Goal: Information Seeking & Learning: Learn about a topic

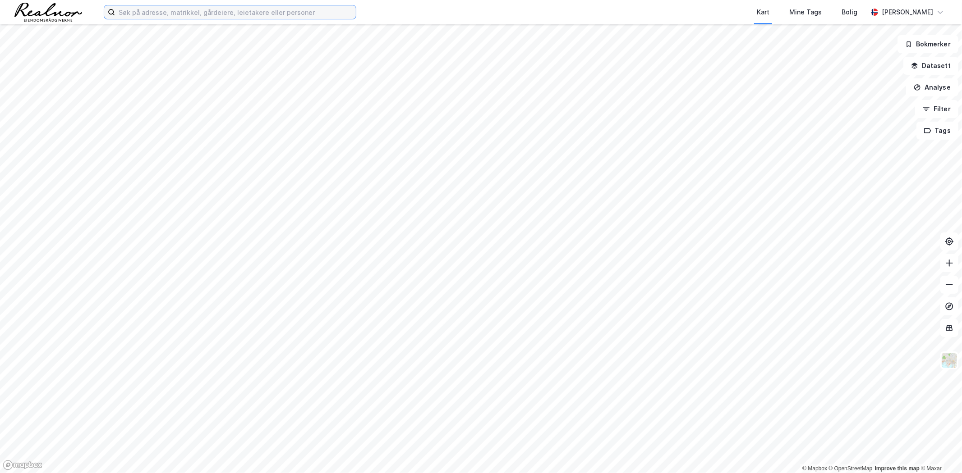
click at [172, 15] on input at bounding box center [235, 12] width 241 height 14
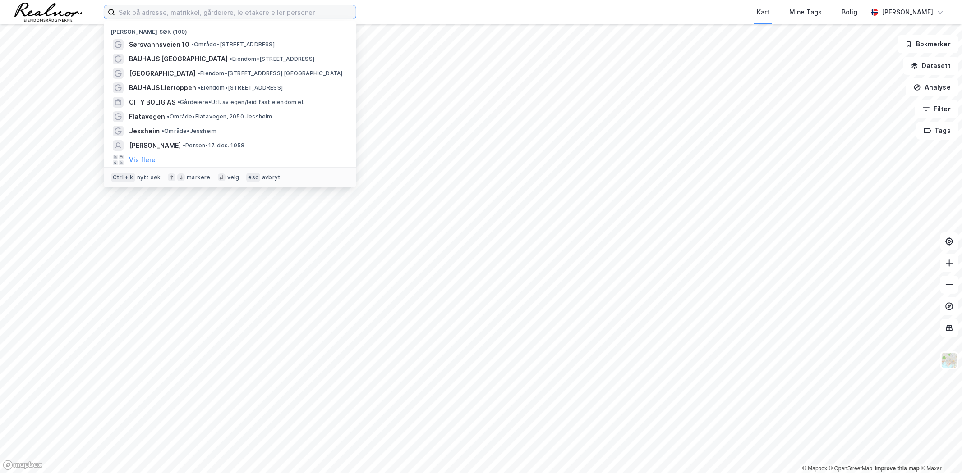
paste input "Egge Eiendom ANS - Org.nr. 982 167 442 - Oslo"
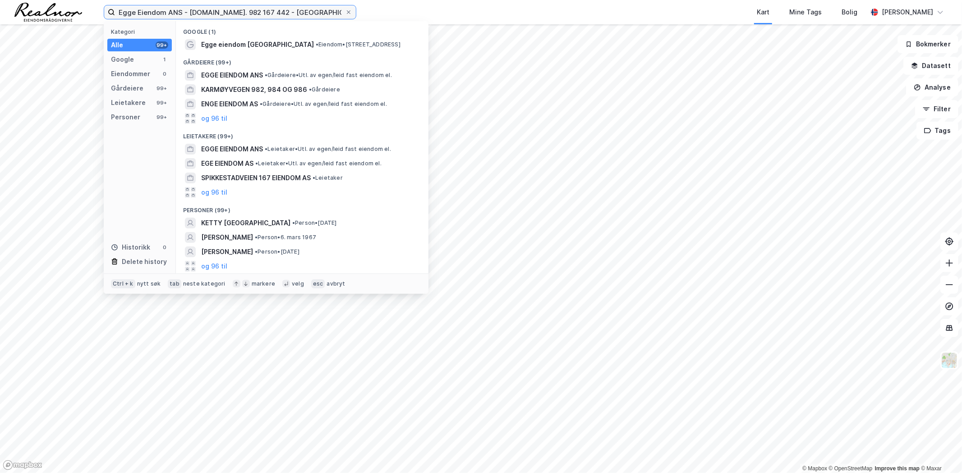
drag, startPoint x: 280, startPoint y: 12, endPoint x: 180, endPoint y: 17, distance: 99.3
click at [180, 17] on input "Egge Eiendom ANS - Org.nr. 982 167 442 - Oslo" at bounding box center [230, 12] width 230 height 14
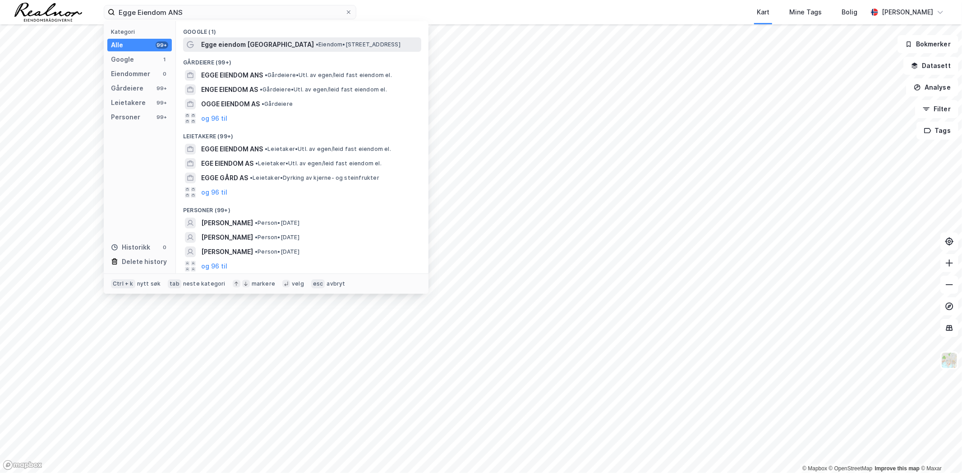
click at [250, 42] on span "Egge eiendom Ans" at bounding box center [257, 44] width 113 height 11
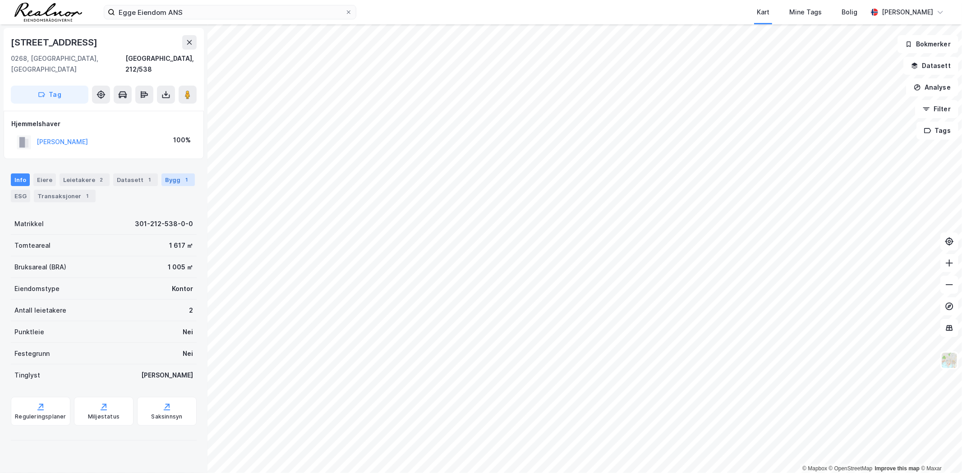
click at [167, 174] on div "Bygg 1" at bounding box center [177, 180] width 33 height 13
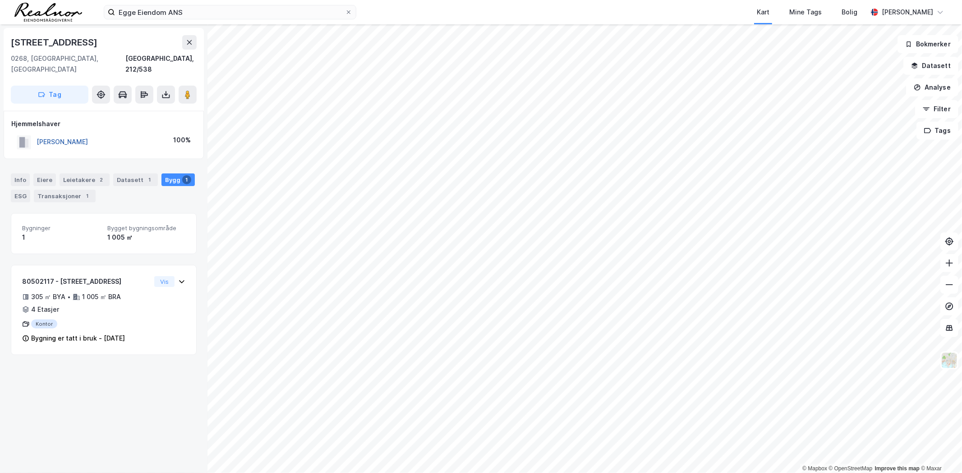
click at [0, 0] on button "JENSEN VALTER CHRISTIAN" at bounding box center [0, 0] width 0 height 0
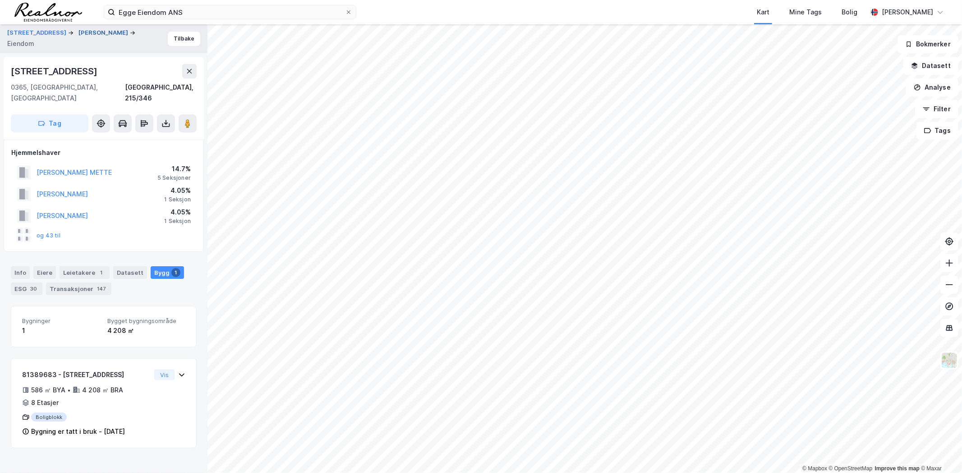
click at [78, 37] on button "JENSEN VALTER CHRISTIAN" at bounding box center [103, 32] width 51 height 9
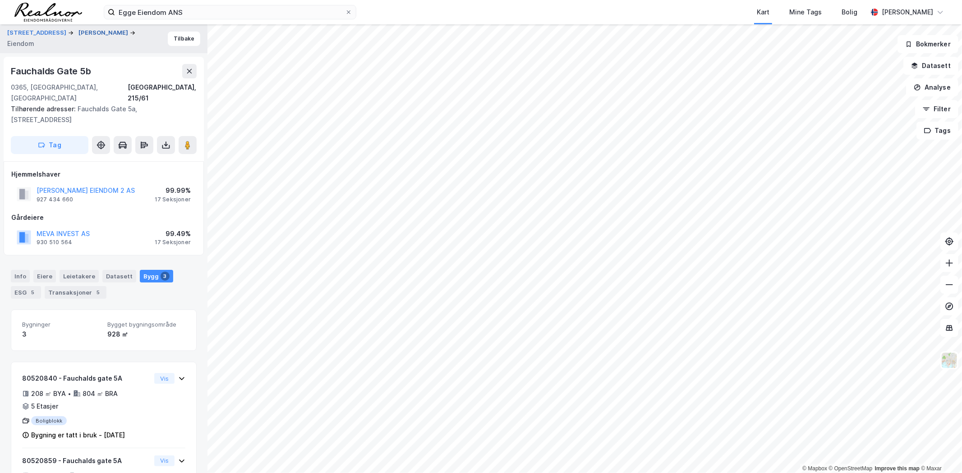
click at [78, 37] on button "JENSEN VALTER CHRISTIAN" at bounding box center [103, 32] width 51 height 9
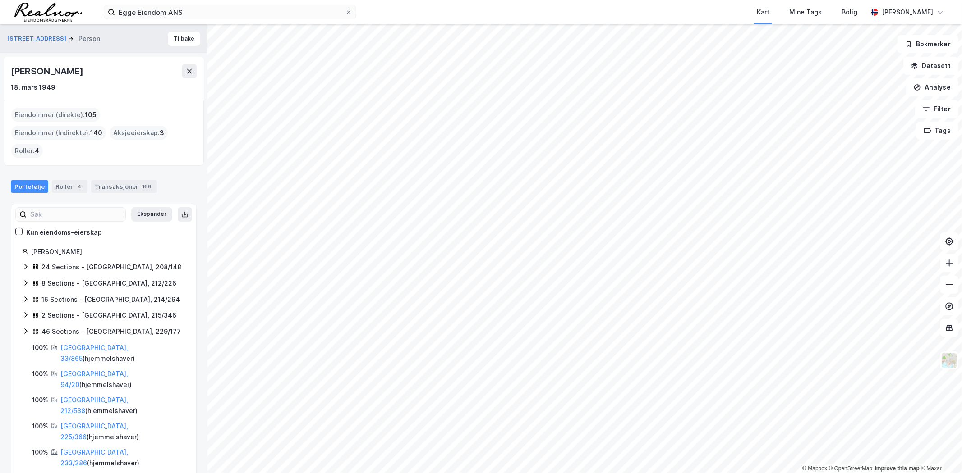
click at [62, 262] on div "24 Sections - Oslo, 208/148" at bounding box center [111, 267] width 140 height 11
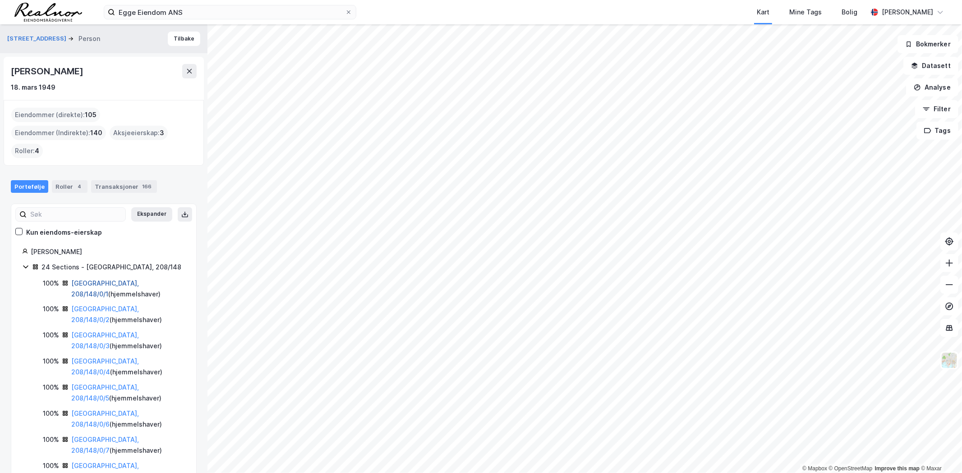
click at [83, 280] on link "Oslo, 208/148/0/1" at bounding box center [105, 289] width 68 height 18
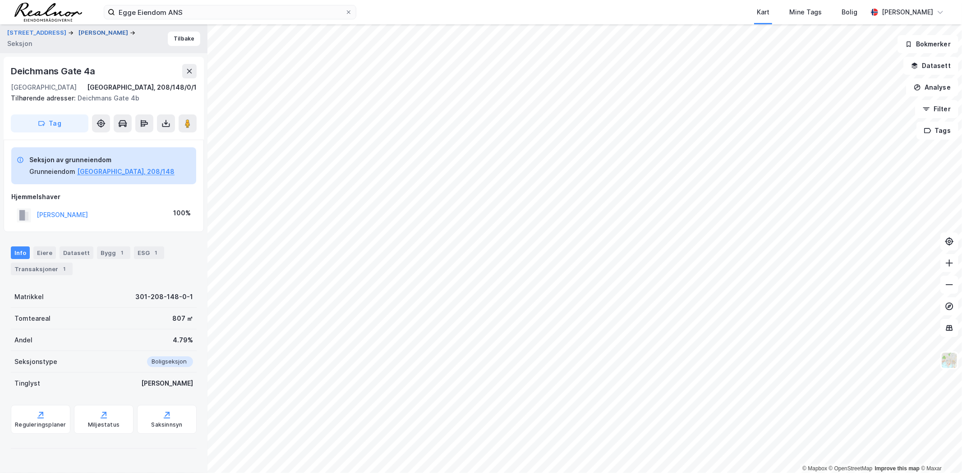
click at [78, 37] on button "JENSEN VALTER CHRISTIAN" at bounding box center [103, 32] width 51 height 9
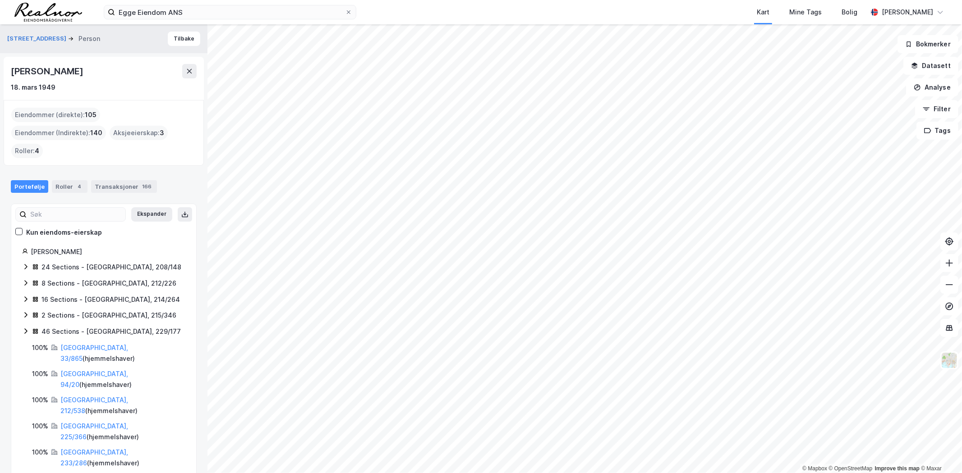
click at [66, 294] on div "16 Sections - Oslo, 214/264" at bounding box center [110, 299] width 138 height 11
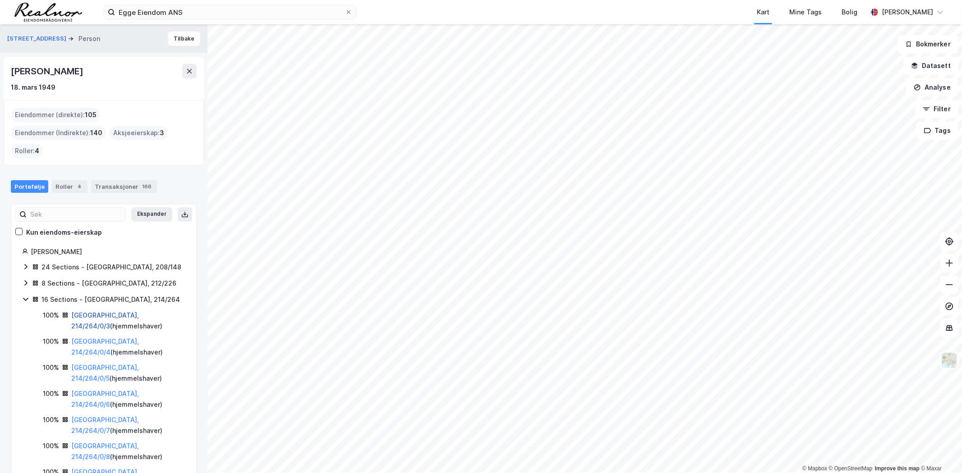
click at [112, 312] on link "Oslo, 214/264/0/3" at bounding box center [105, 321] width 68 height 18
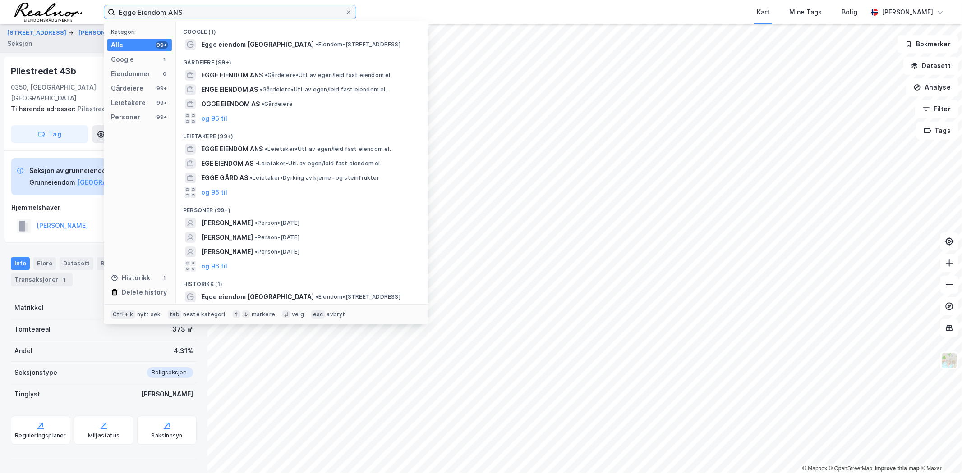
drag, startPoint x: 200, startPoint y: 14, endPoint x: 89, endPoint y: 9, distance: 111.0
click at [89, 9] on div "Egge Eiendom ANS Kategori Alle 99+ Google 1 Eiendommer 0 Gårdeiere 99+ Leietake…" at bounding box center [481, 12] width 962 height 24
click at [233, 17] on input "Egge Eiendom ANS" at bounding box center [230, 12] width 230 height 14
click at [236, 13] on input "Egge Eiendom ANS" at bounding box center [230, 12] width 230 height 14
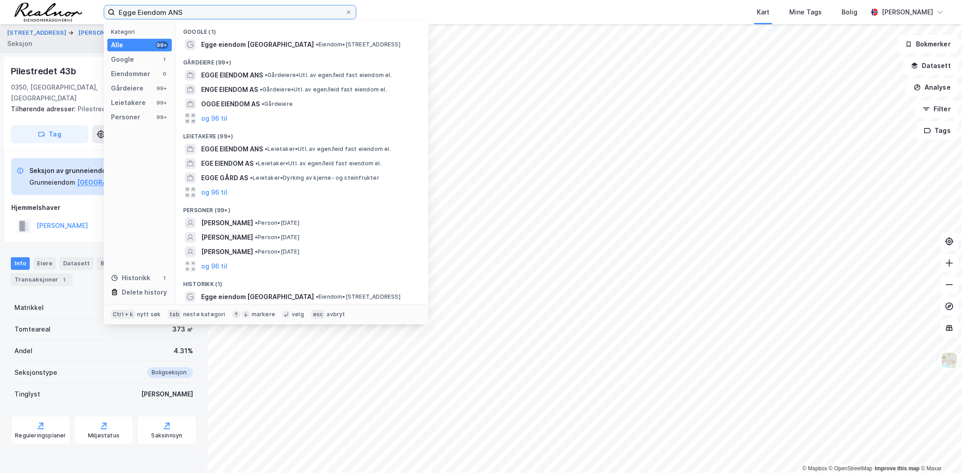
click at [236, 13] on input "Egge Eiendom ANS" at bounding box center [230, 12] width 230 height 14
paste input "Kirsti Mette Egge"
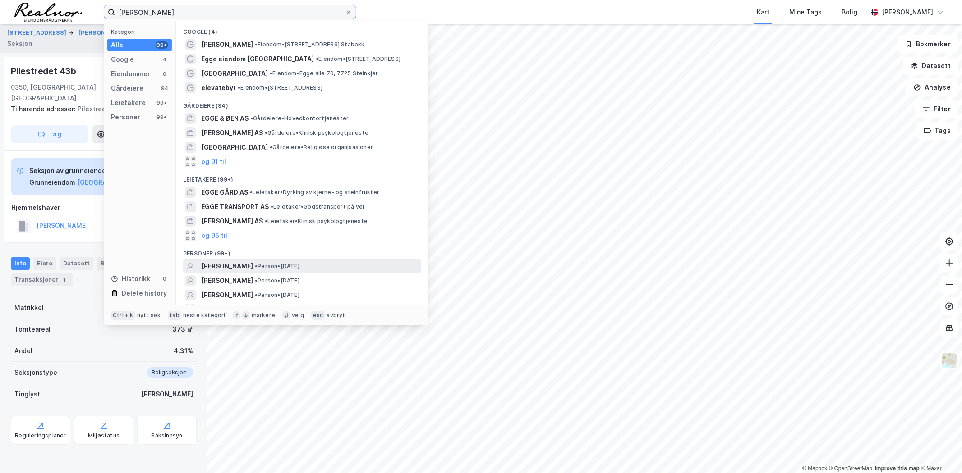
type input "Kirsti Mette Egge"
click at [351, 266] on div "KIRSTI METTE EGGE • Person • 22. okt. 1938" at bounding box center [310, 266] width 218 height 11
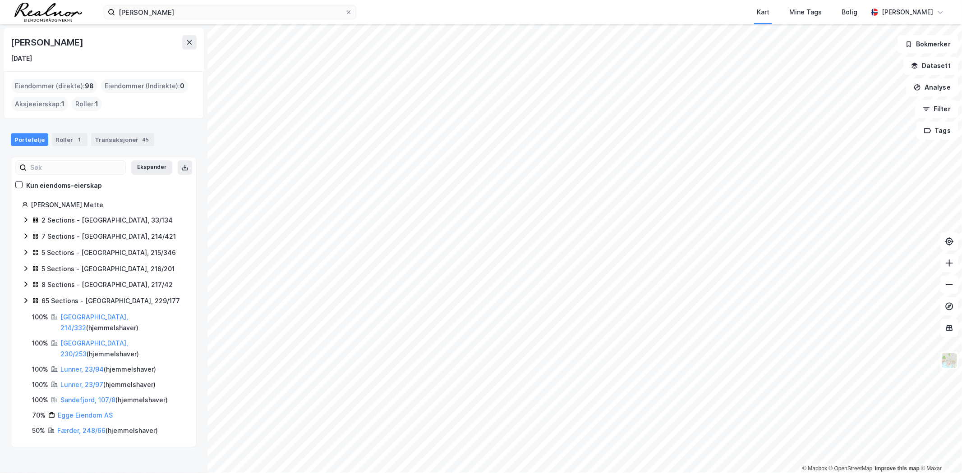
click at [25, 235] on icon at bounding box center [25, 236] width 7 height 7
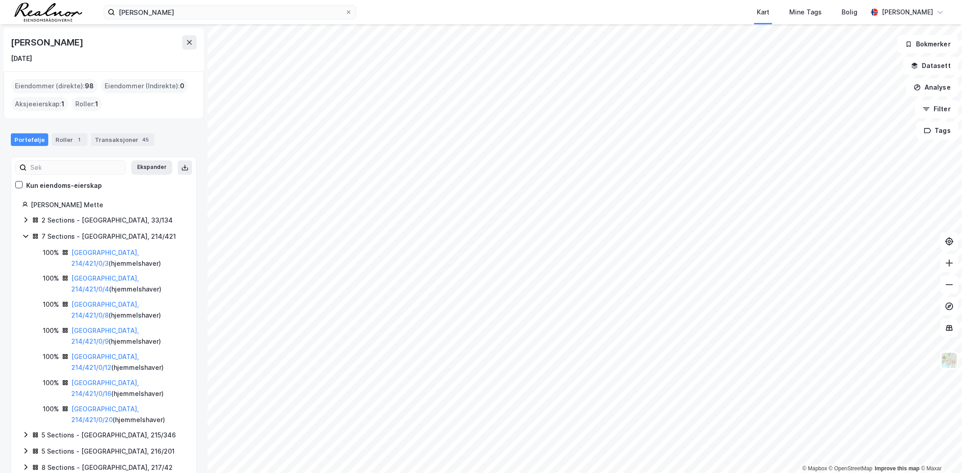
click at [71, 236] on div "7 Sections - Oslo, 214/421" at bounding box center [108, 236] width 134 height 11
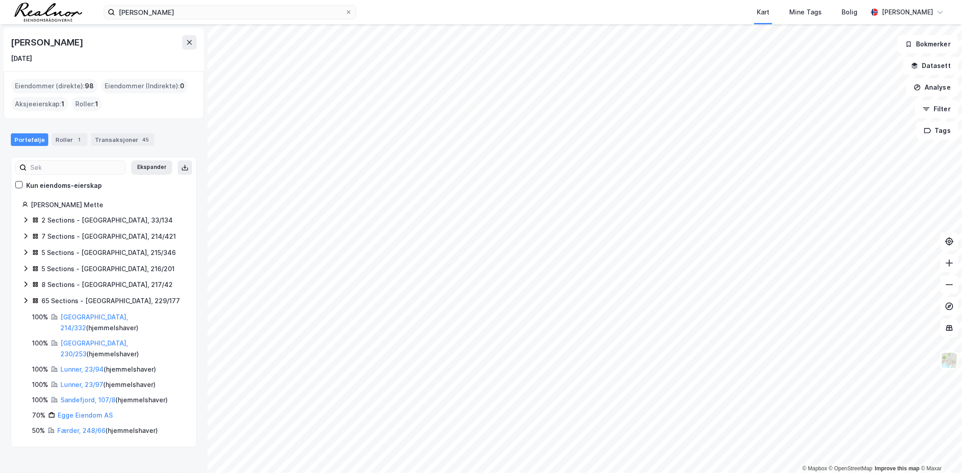
click at [71, 236] on div "7 Sections - Oslo, 214/421" at bounding box center [108, 236] width 134 height 11
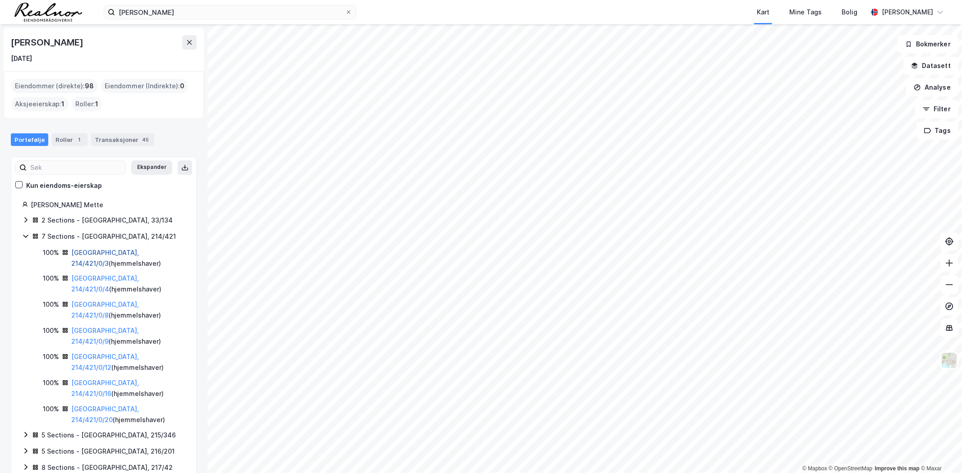
click at [101, 253] on link "Oslo, 214/421/0/3" at bounding box center [105, 258] width 68 height 18
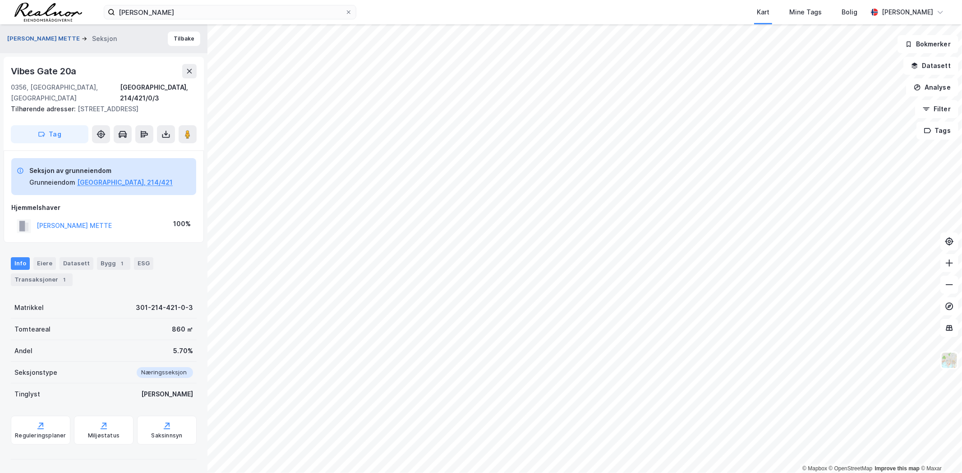
click at [32, 38] on button "EGGE KIRSTI METTE" at bounding box center [44, 38] width 74 height 9
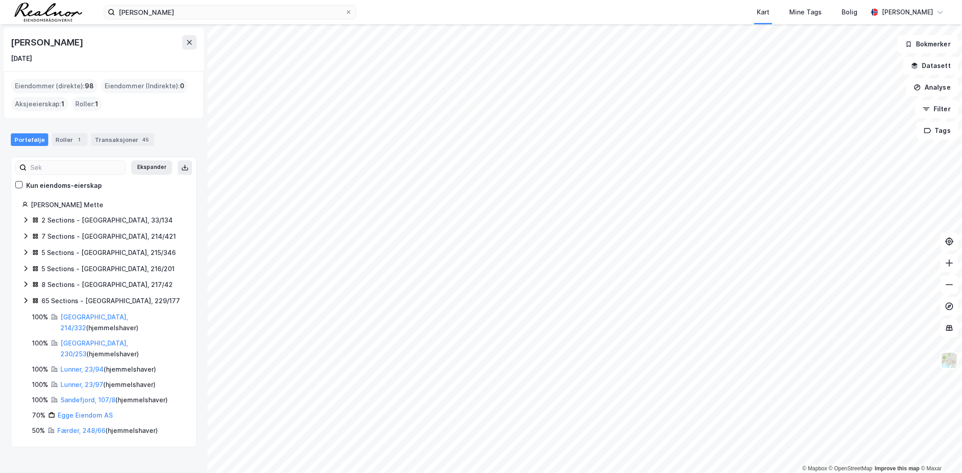
click at [53, 286] on div "8 Sections - Oslo, 217/42" at bounding box center [106, 285] width 131 height 11
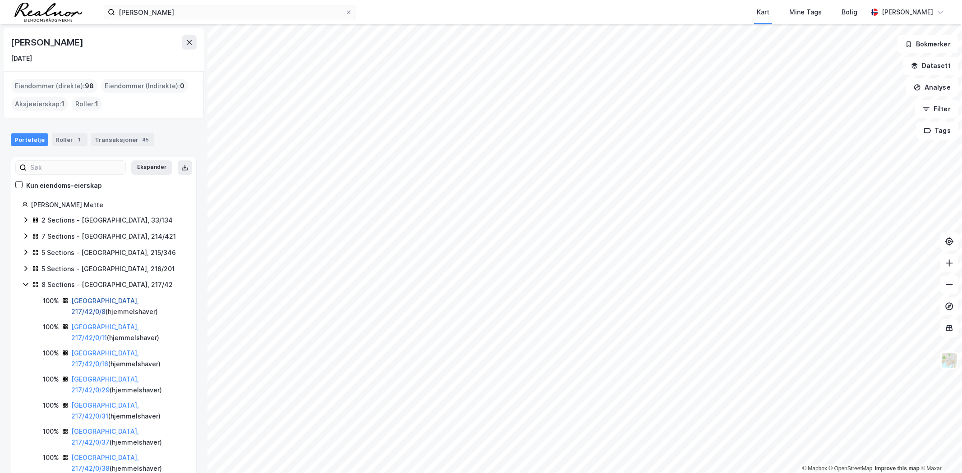
click at [88, 301] on link "Oslo, 217/42/0/8" at bounding box center [105, 306] width 68 height 18
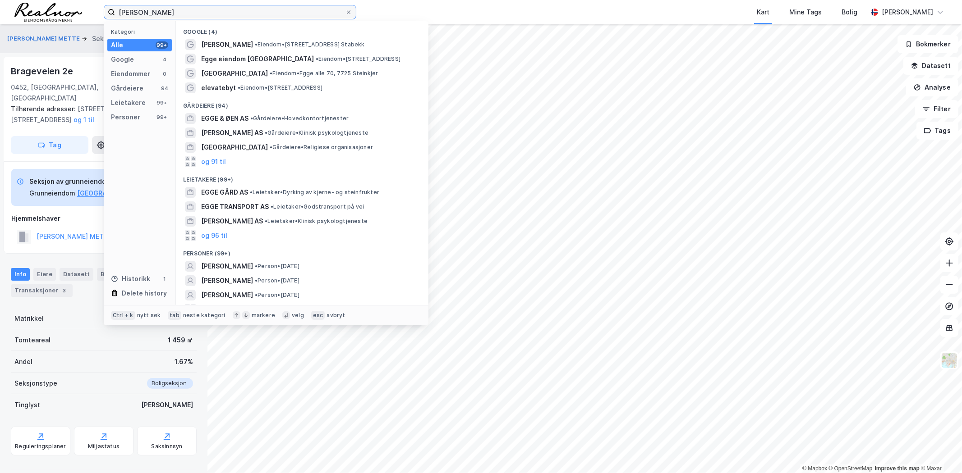
click at [182, 8] on input "Kirsti Mette Egge" at bounding box center [230, 12] width 230 height 14
click at [183, 9] on input "Kirsti Mette Egge" at bounding box center [230, 12] width 230 height 14
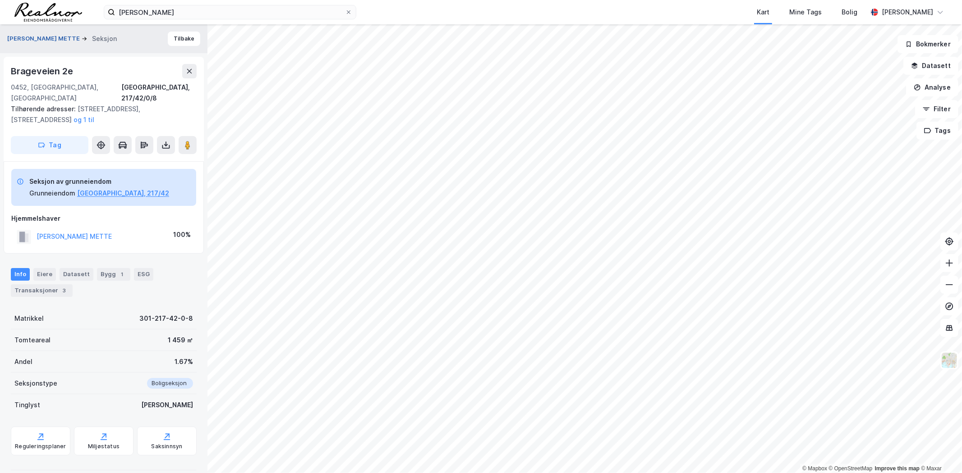
click at [56, 41] on button "EGGE KIRSTI METTE" at bounding box center [44, 38] width 74 height 9
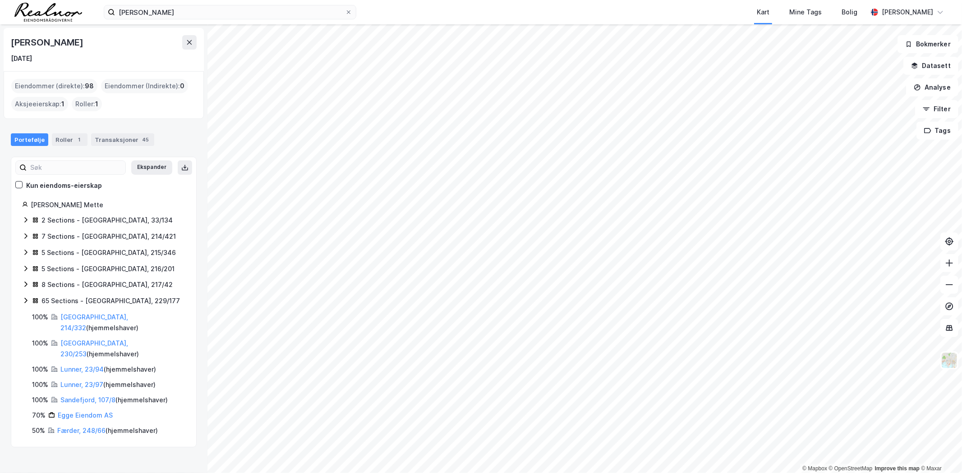
click at [53, 272] on div "5 Sections - Oslo, 216/201" at bounding box center [107, 269] width 133 height 11
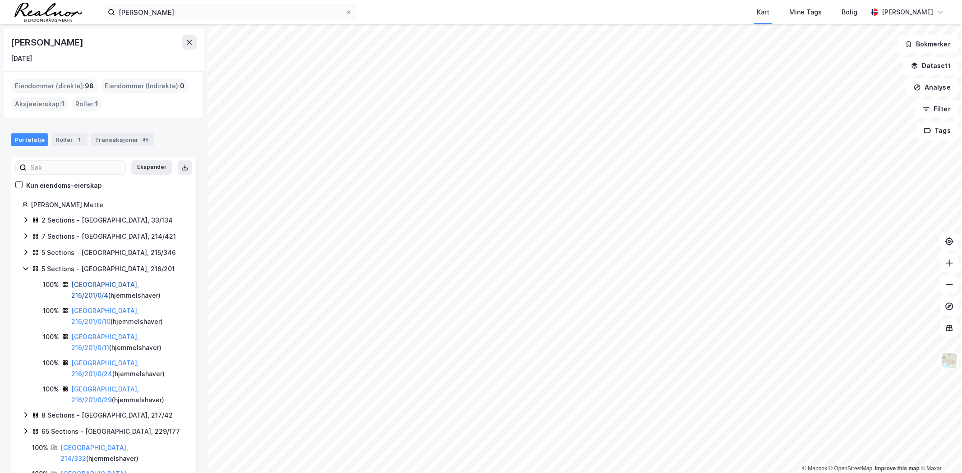
click at [95, 283] on link "Oslo, 216/201/0/4" at bounding box center [105, 290] width 68 height 18
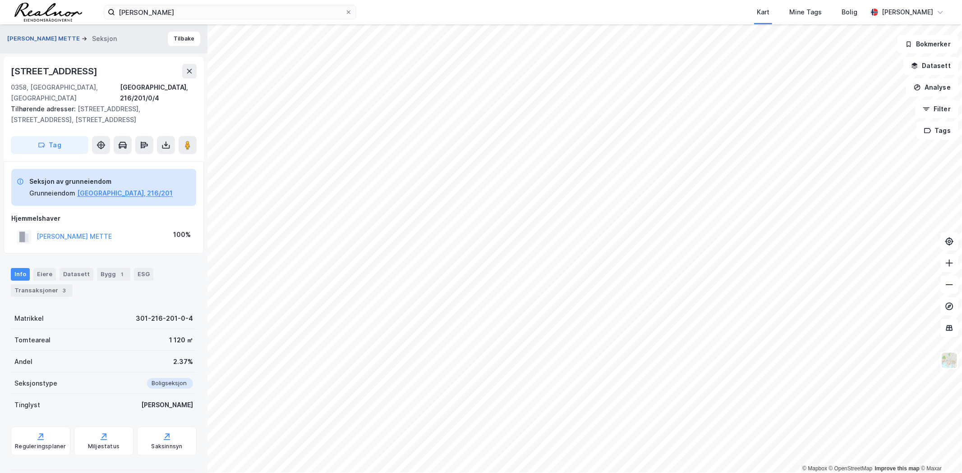
click at [59, 38] on button "EGGE KIRSTI METTE" at bounding box center [44, 38] width 74 height 9
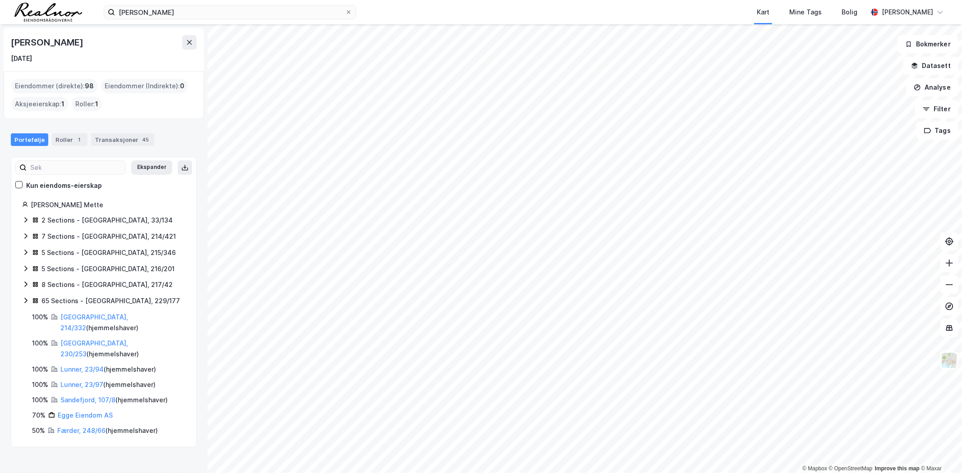
click at [55, 236] on div "7 Sections - Oslo, 214/421" at bounding box center [108, 236] width 134 height 11
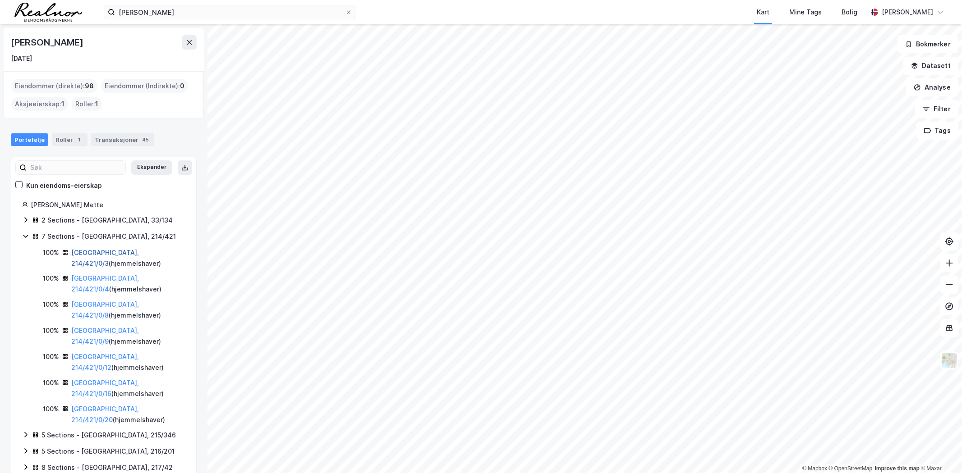
click at [86, 252] on link "Oslo, 214/421/0/3" at bounding box center [105, 258] width 68 height 18
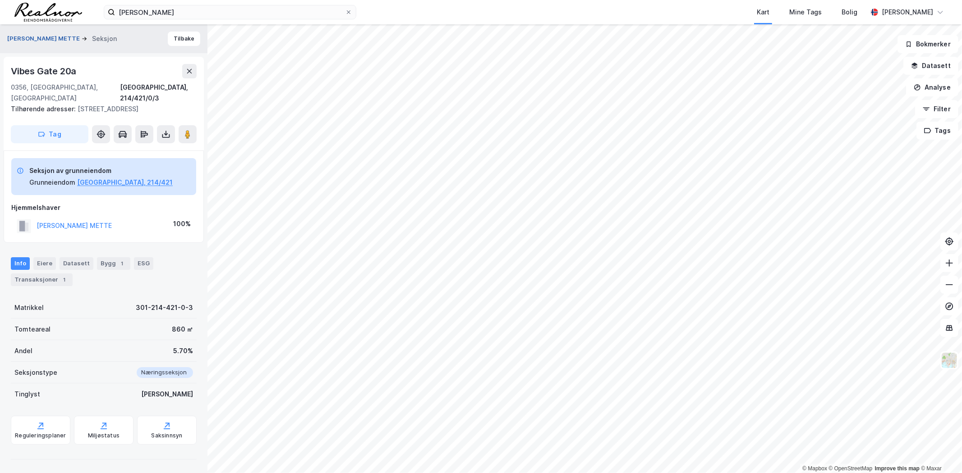
click at [40, 36] on button "EGGE KIRSTI METTE" at bounding box center [44, 38] width 74 height 9
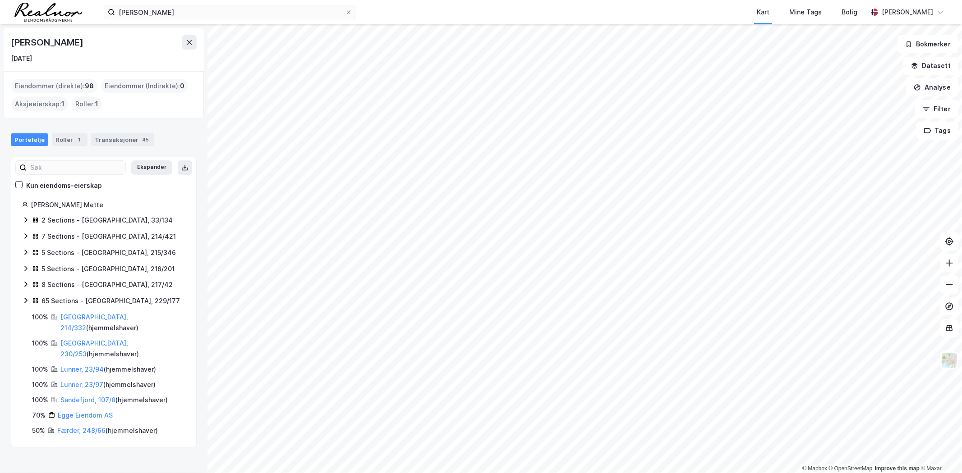
click at [26, 268] on icon at bounding box center [25, 268] width 3 height 5
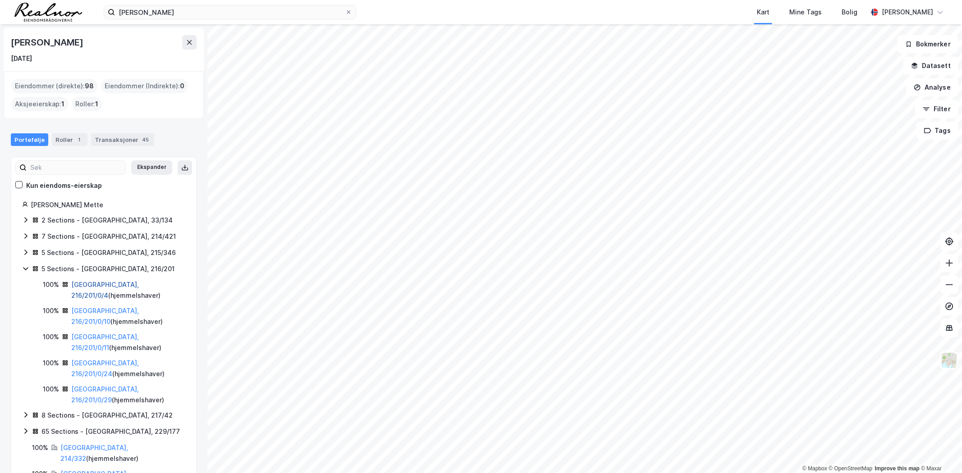
click at [99, 284] on link "Oslo, 216/201/0/4" at bounding box center [105, 290] width 68 height 18
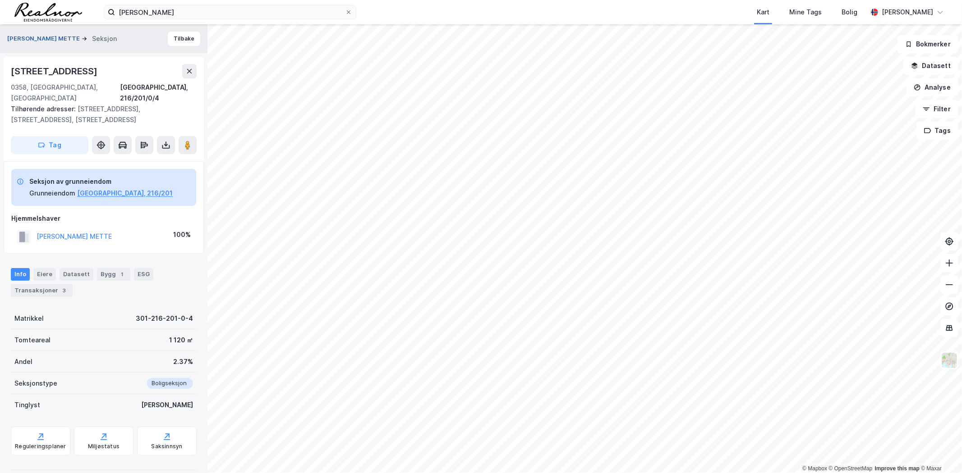
click at [35, 37] on button "EGGE KIRSTI METTE" at bounding box center [44, 38] width 74 height 9
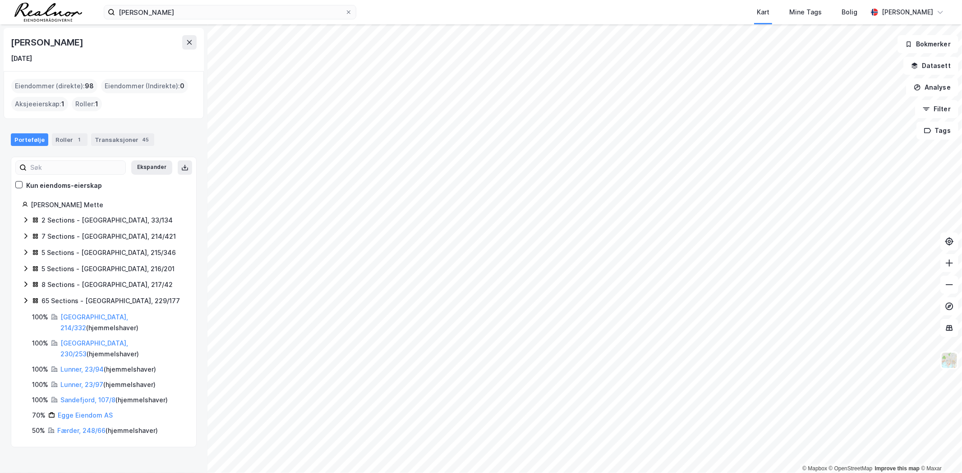
click at [49, 254] on div "5 Sections - Oslo, 215/346" at bounding box center [108, 253] width 134 height 11
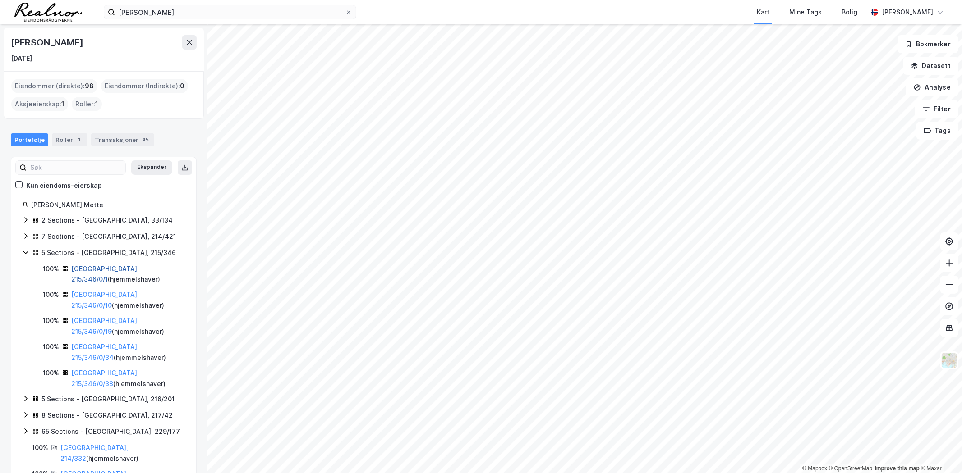
click at [78, 268] on link "Oslo, 215/346/0/1" at bounding box center [105, 274] width 68 height 18
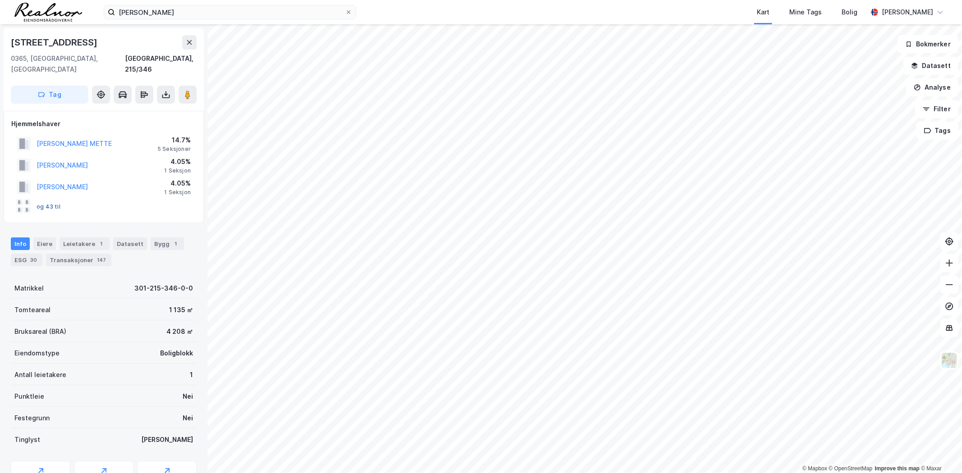
click at [0, 0] on button "og 43 til" at bounding box center [0, 0] width 0 height 0
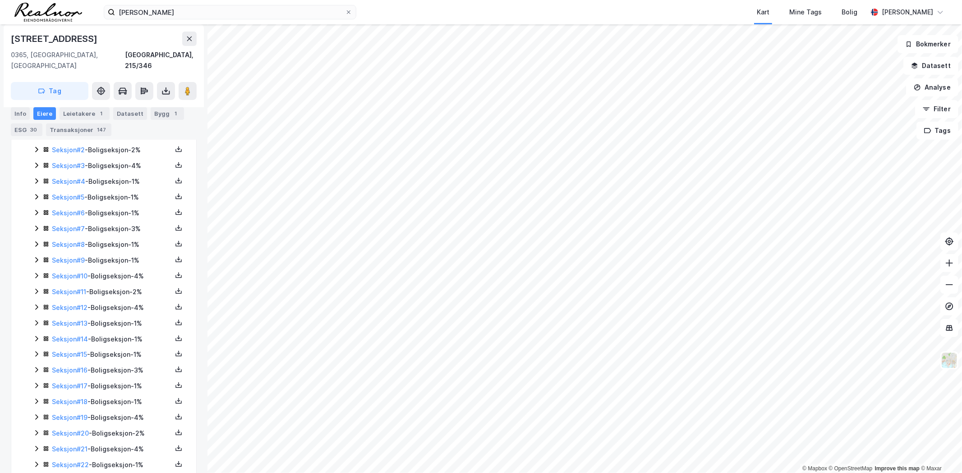
scroll to position [152, 0]
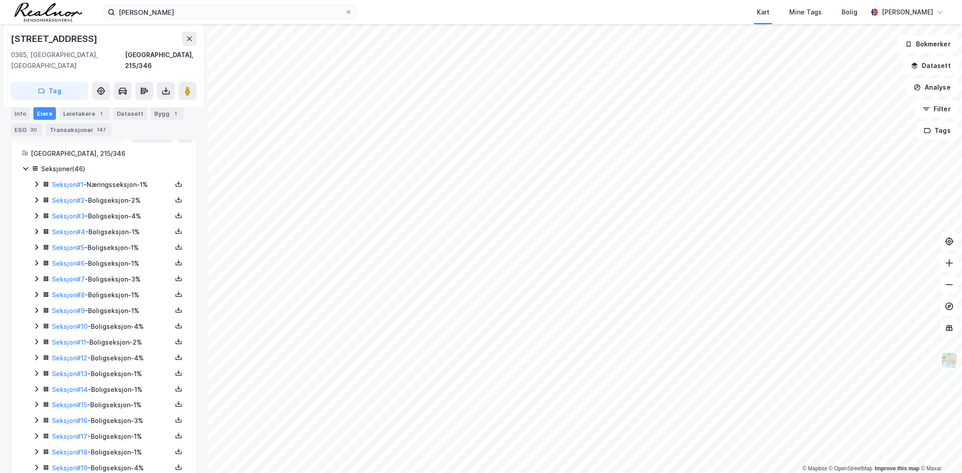
click at [34, 181] on icon at bounding box center [36, 184] width 7 height 7
click at [39, 197] on icon at bounding box center [36, 200] width 7 height 7
click at [34, 212] on icon at bounding box center [36, 215] width 7 height 7
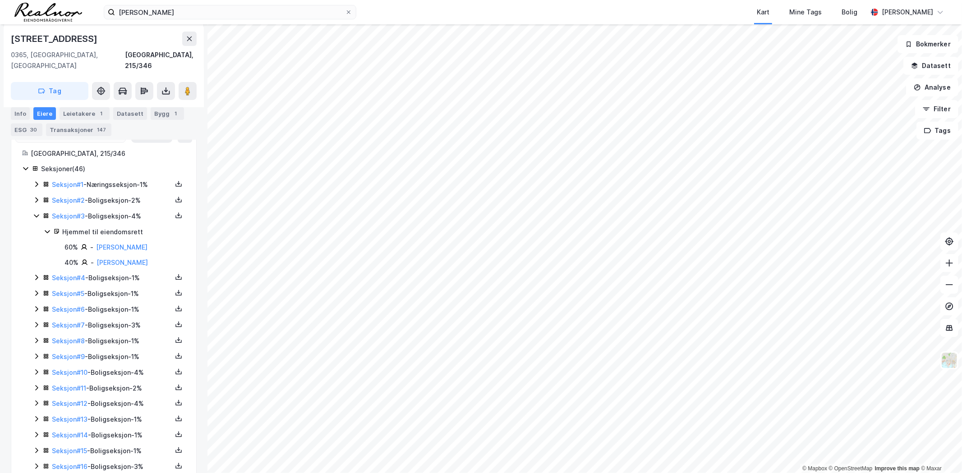
click at [34, 212] on icon at bounding box center [36, 215] width 7 height 7
click at [34, 228] on icon at bounding box center [36, 231] width 7 height 7
click at [37, 244] on icon at bounding box center [36, 247] width 7 height 7
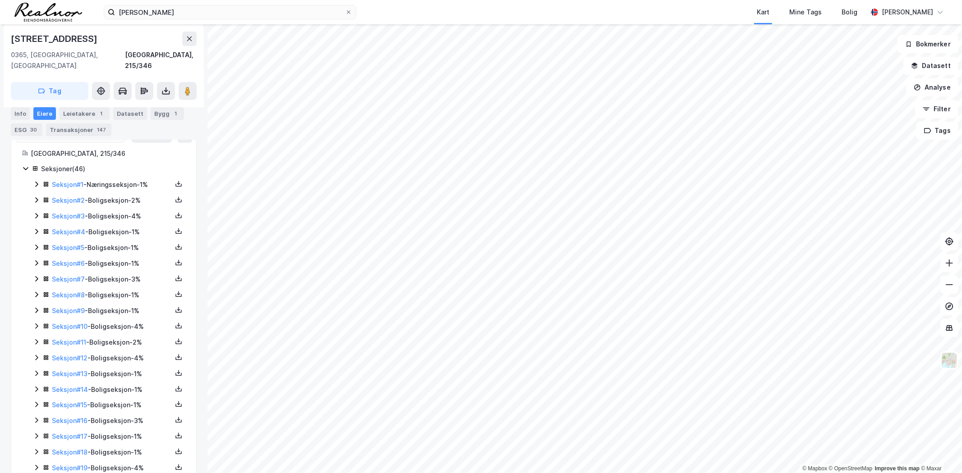
click at [35, 260] on icon at bounding box center [36, 263] width 7 height 7
click at [35, 323] on icon at bounding box center [36, 326] width 7 height 7
click at [37, 307] on icon at bounding box center [36, 310] width 7 height 7
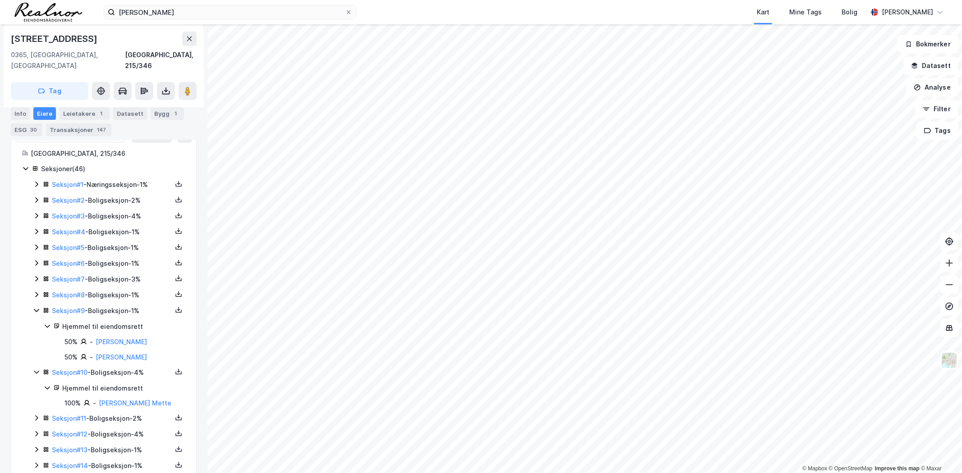
click at [37, 307] on icon at bounding box center [36, 310] width 7 height 7
click at [34, 385] on icon at bounding box center [36, 388] width 7 height 7
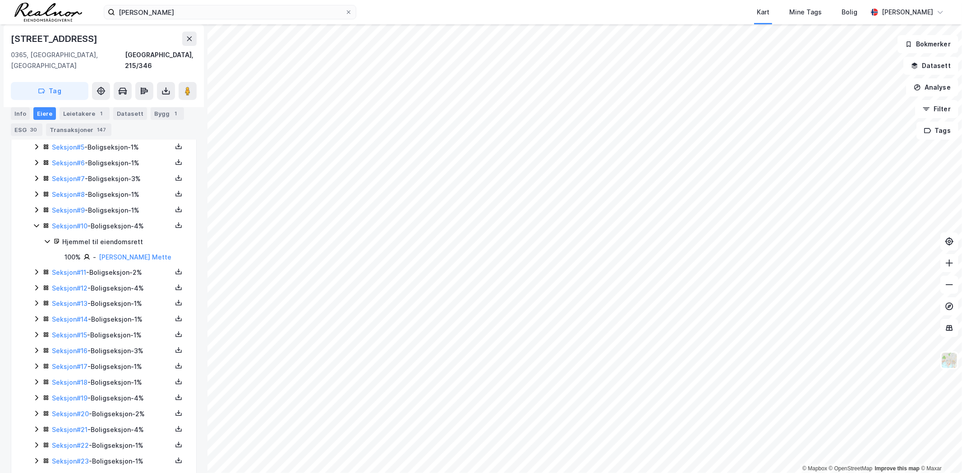
click at [34, 379] on icon at bounding box center [36, 382] width 7 height 7
click at [183, 87] on icon at bounding box center [187, 91] width 9 height 9
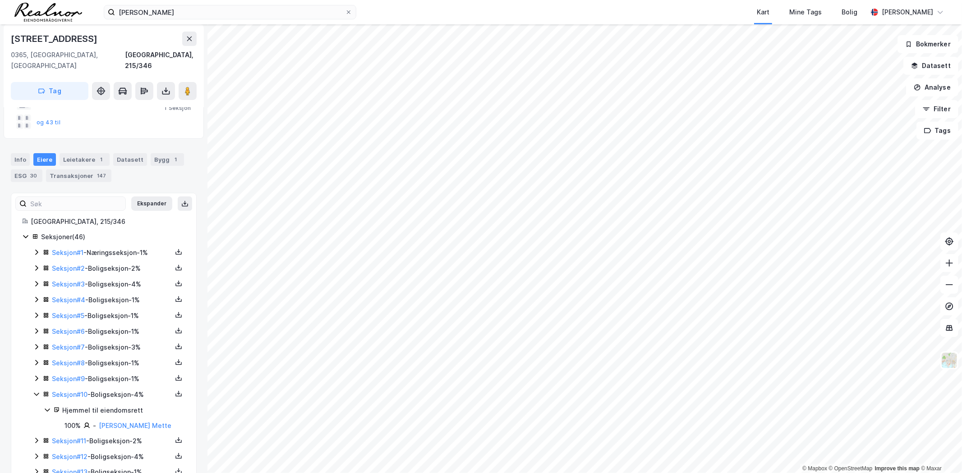
scroll to position [0, 0]
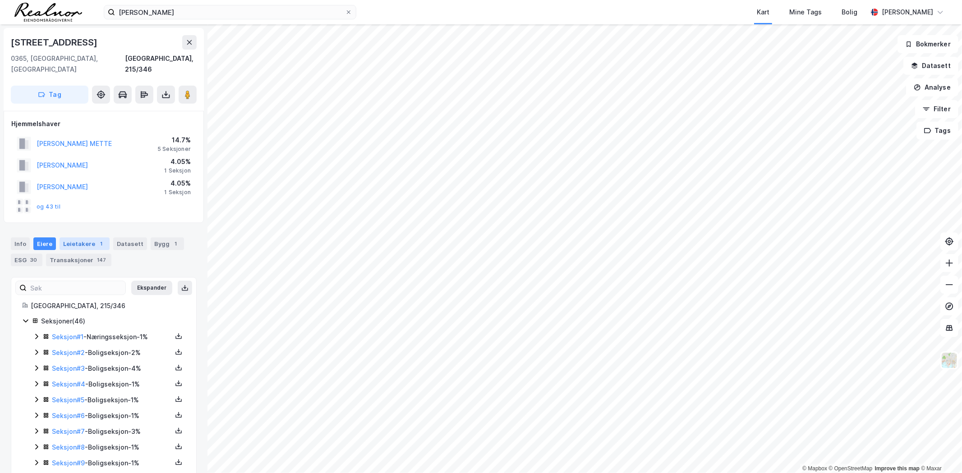
click at [74, 238] on div "Leietakere 1" at bounding box center [85, 244] width 50 height 13
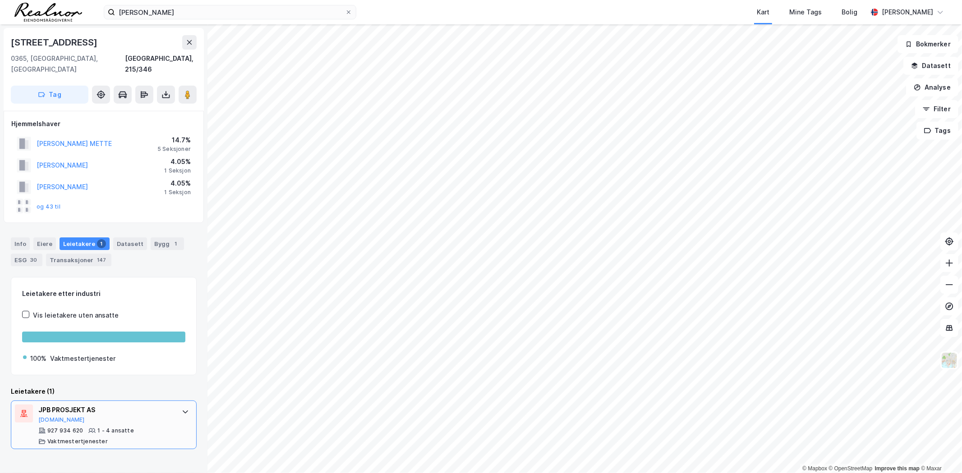
click at [182, 409] on icon at bounding box center [185, 412] width 7 height 7
click at [122, 405] on div "JPB PROSJEKT AS" at bounding box center [105, 410] width 134 height 11
click at [52, 417] on button "Proff.no" at bounding box center [61, 420] width 46 height 7
click at [190, 90] on icon at bounding box center [187, 94] width 9 height 9
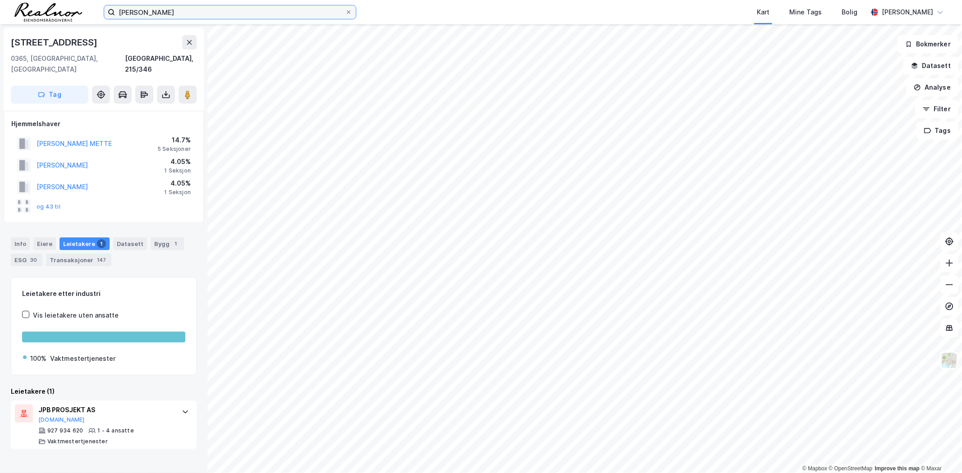
click at [178, 6] on input "Kirsti Mette Egge" at bounding box center [230, 12] width 230 height 14
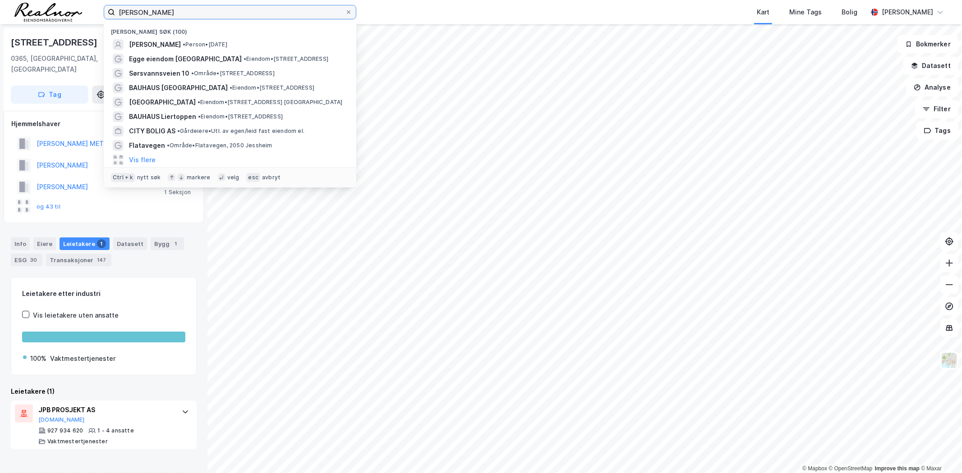
click at [178, 6] on input "Kirsti Mette Egge" at bounding box center [230, 12] width 230 height 14
click at [199, 104] on span "• Eiendom • Kleverveien 2, 1543 Vestby" at bounding box center [269, 102] width 145 height 7
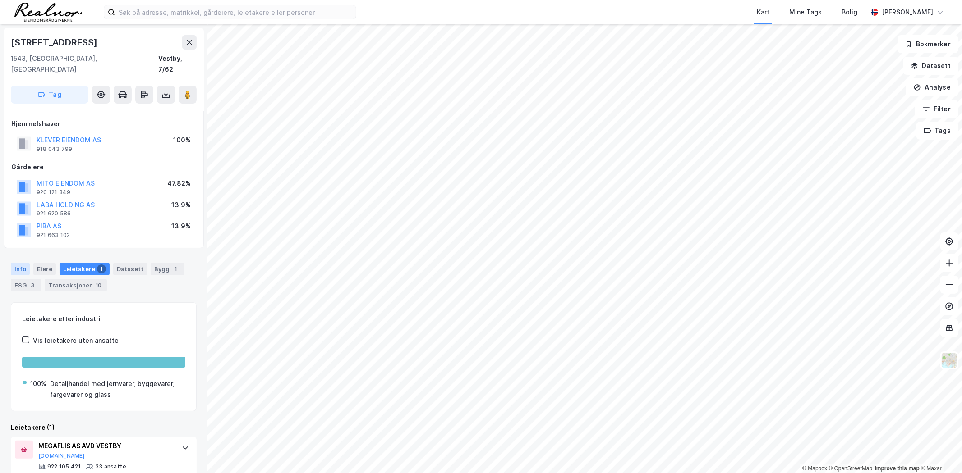
click at [23, 263] on div "Info" at bounding box center [20, 269] width 19 height 13
